Goal: Information Seeking & Learning: Learn about a topic

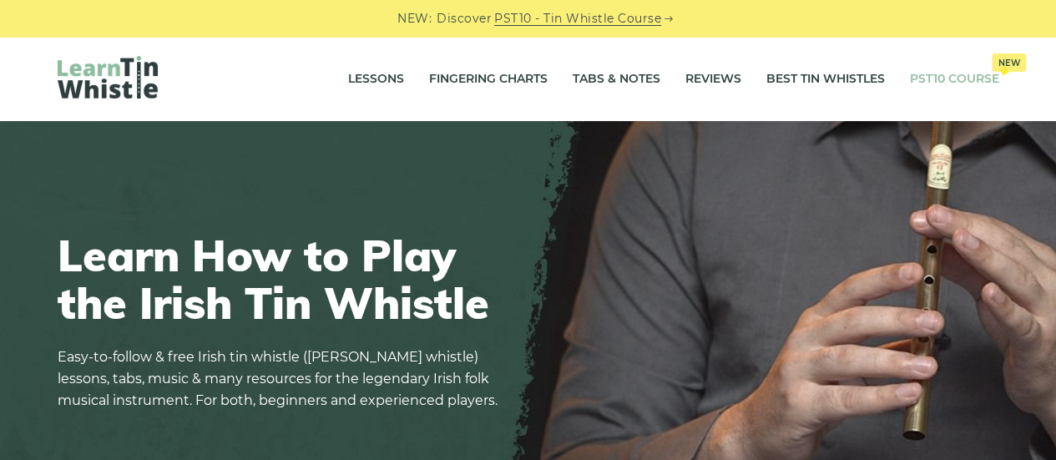
click at [949, 79] on link "PST10 Course New" at bounding box center [954, 79] width 89 height 42
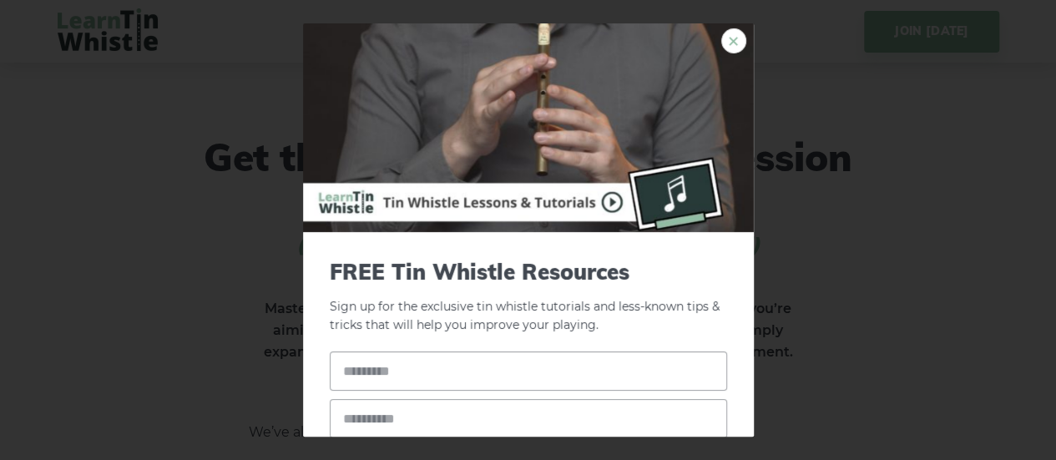
click at [729, 44] on link "×" at bounding box center [733, 40] width 25 height 25
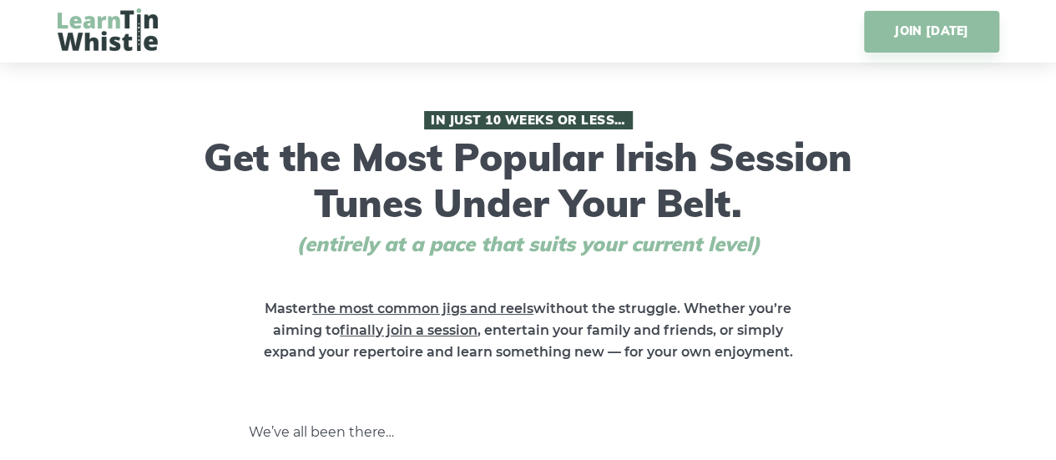
scroll to position [33, 0]
click at [139, 36] on img at bounding box center [108, 29] width 100 height 43
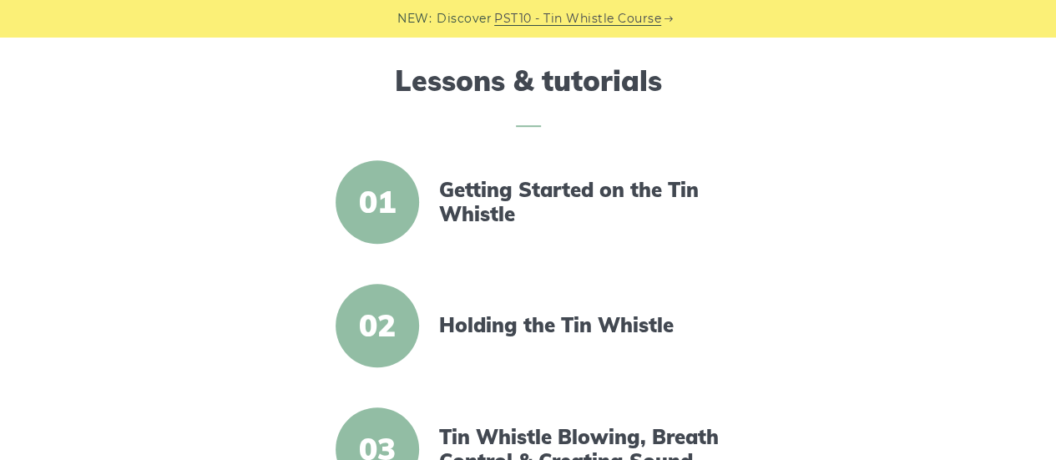
scroll to position [552, 0]
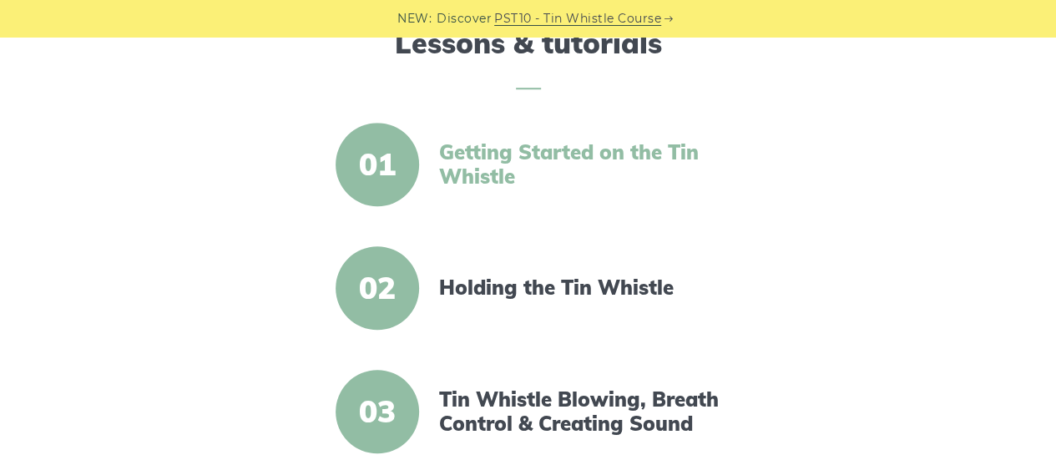
click at [587, 156] on link "Getting Started on the Tin Whistle" at bounding box center [582, 164] width 287 height 48
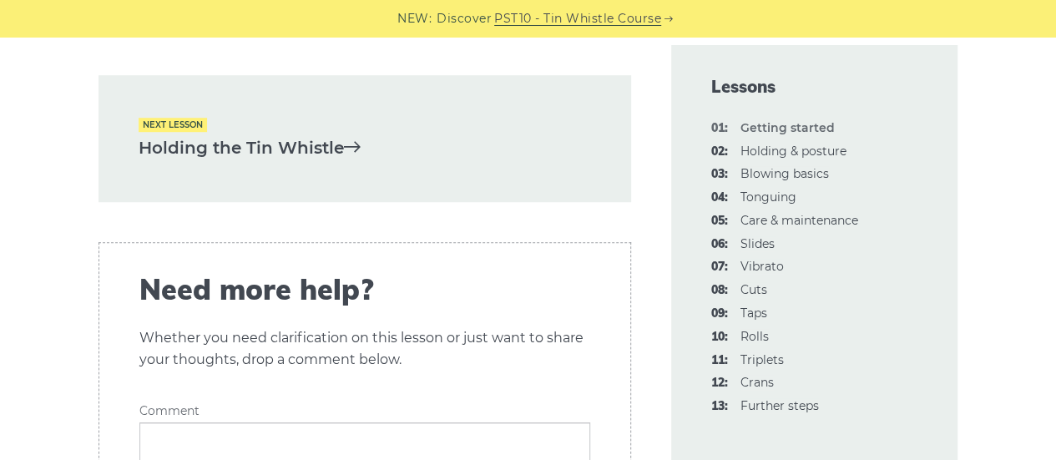
scroll to position [3772, 0]
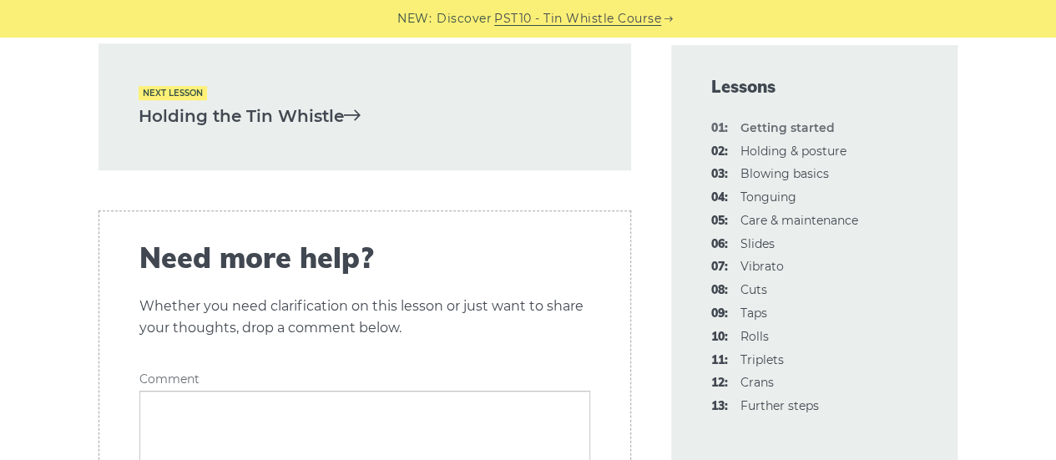
click at [349, 106] on icon at bounding box center [352, 114] width 17 height 17
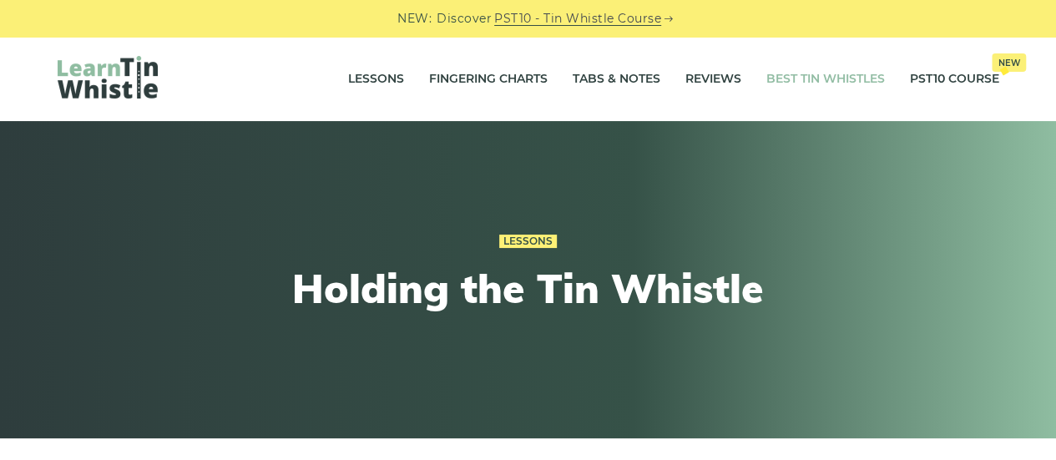
click at [840, 82] on link "Best Tin Whistles" at bounding box center [825, 79] width 119 height 42
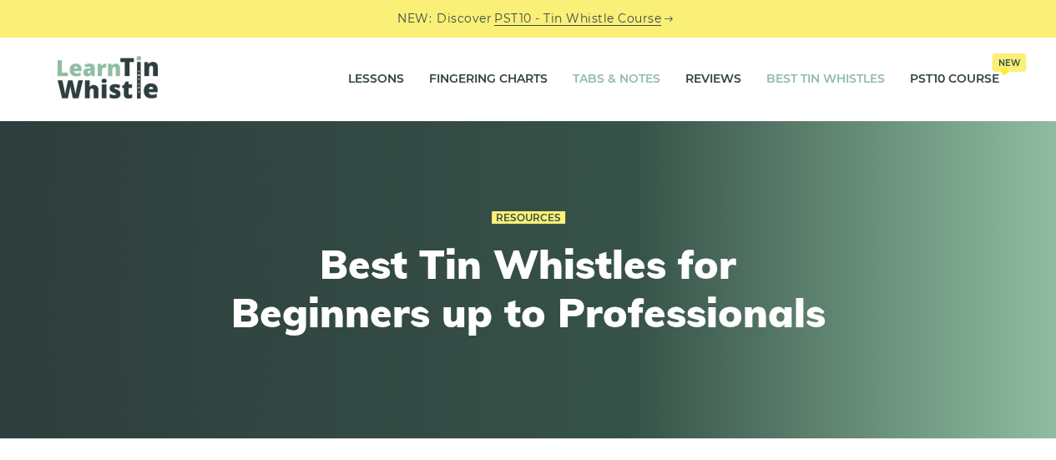
click at [631, 89] on link "Tabs & Notes" at bounding box center [617, 79] width 88 height 42
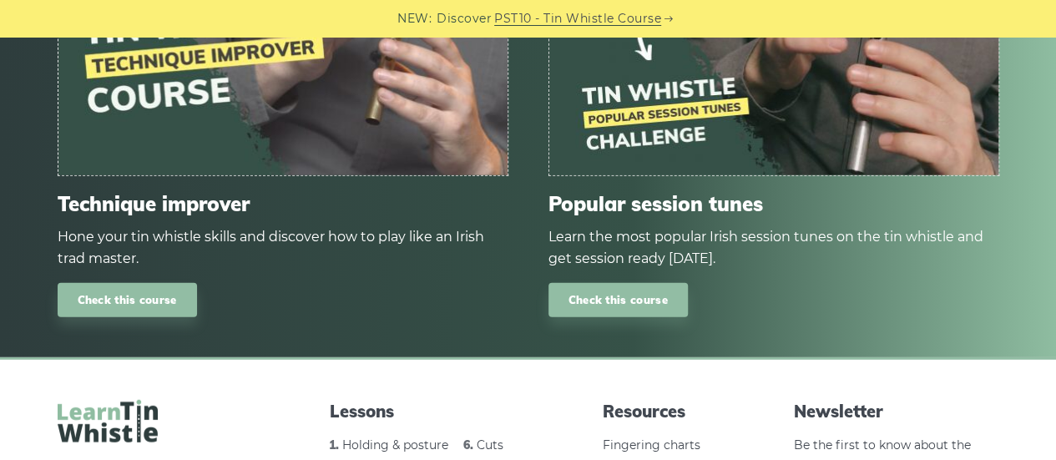
scroll to position [2103, 0]
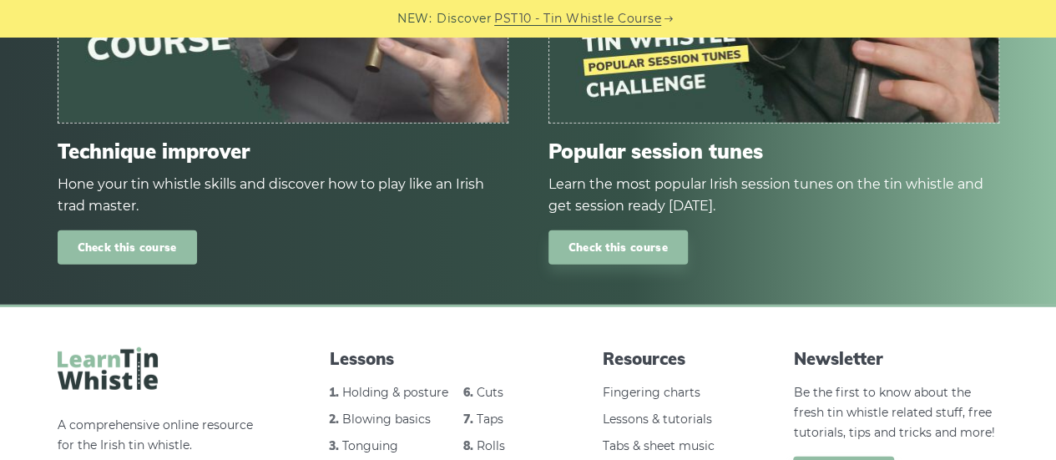
click at [168, 261] on link "Check this course" at bounding box center [127, 247] width 139 height 34
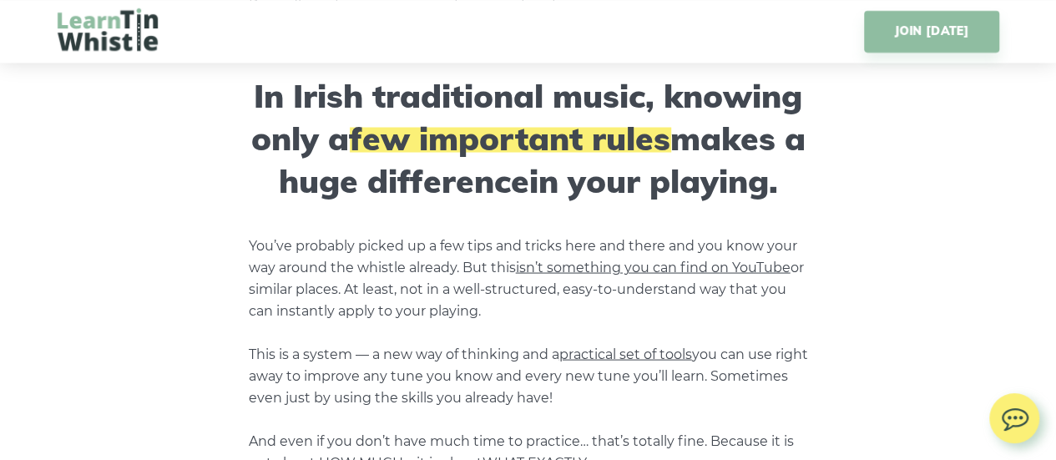
scroll to position [1536, 0]
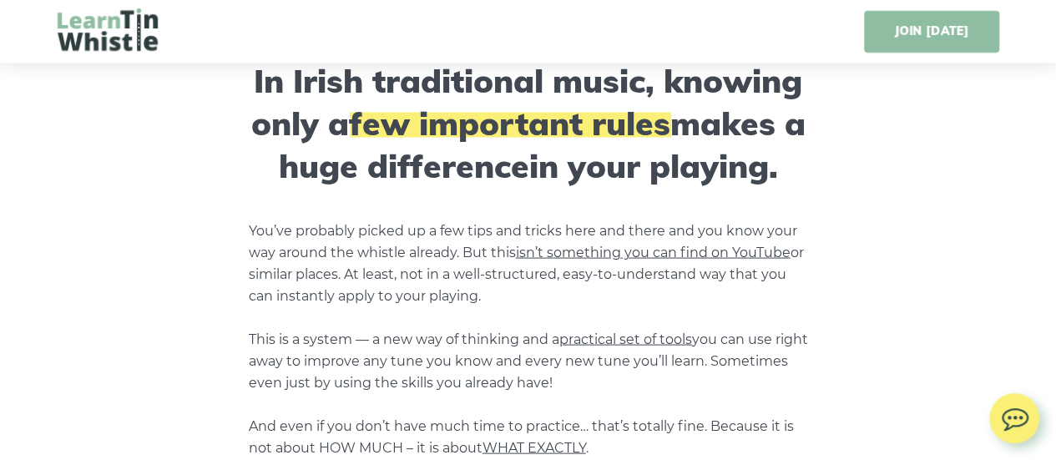
click at [892, 40] on link "JOIN TODAY" at bounding box center [931, 32] width 134 height 42
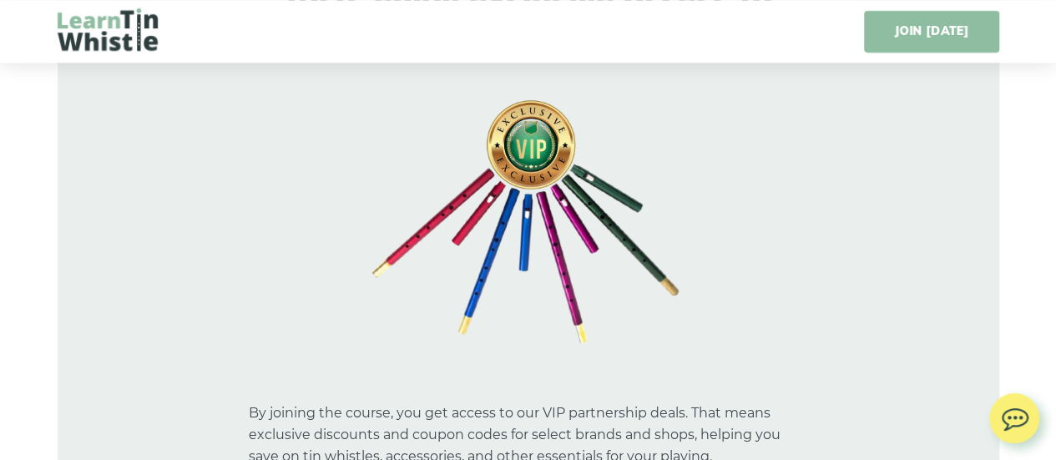
scroll to position [13548, 0]
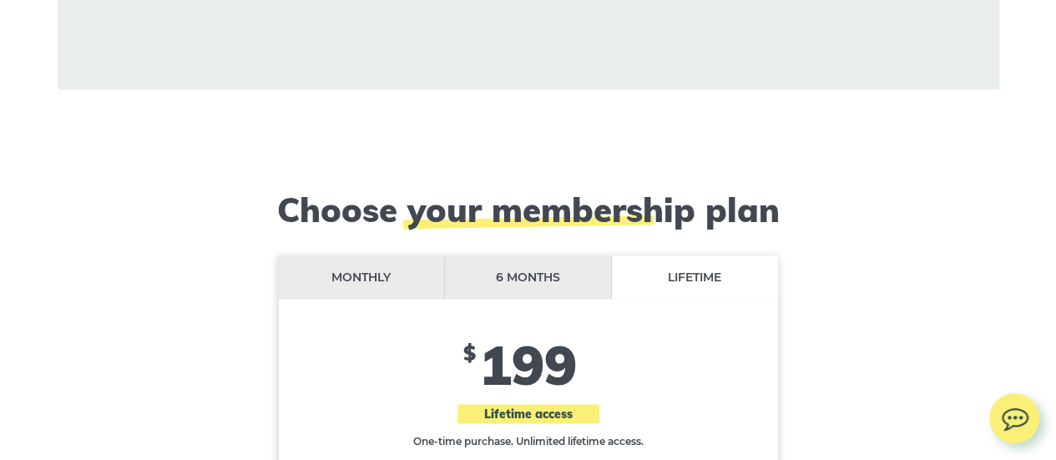
click at [329, 255] on li "Monthly" at bounding box center [362, 277] width 167 height 44
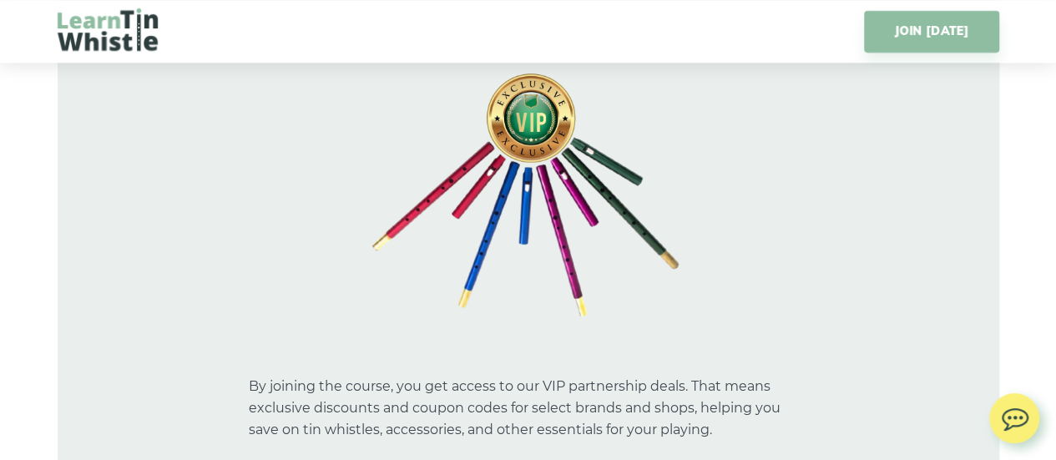
scroll to position [13081, 0]
